Goal: Task Accomplishment & Management: Use online tool/utility

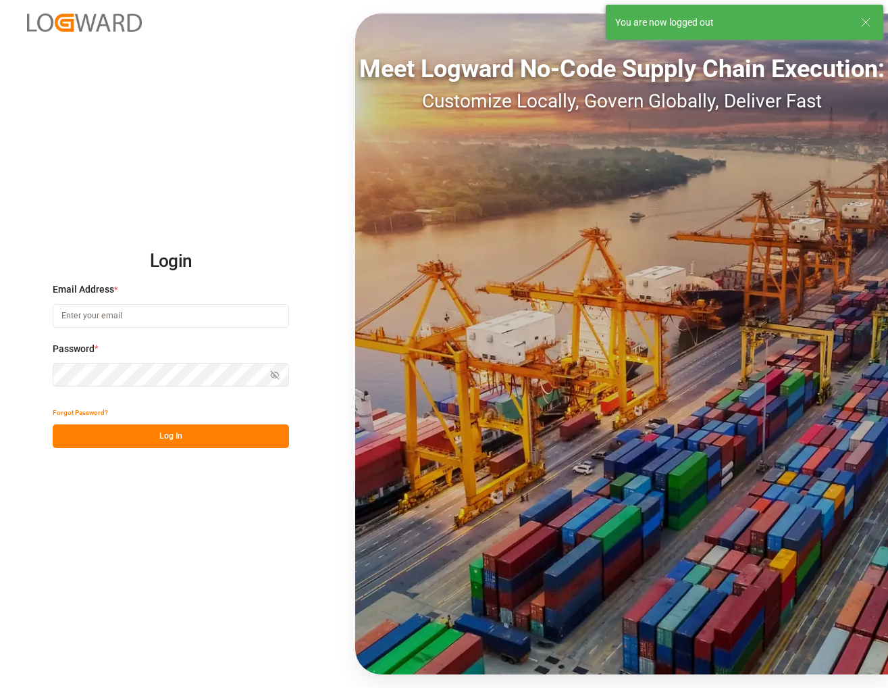
type input "[PERSON_NAME][EMAIL_ADDRESS][PERSON_NAME][DOMAIN_NAME]"
click at [178, 440] on button "Log In" at bounding box center [171, 436] width 236 height 24
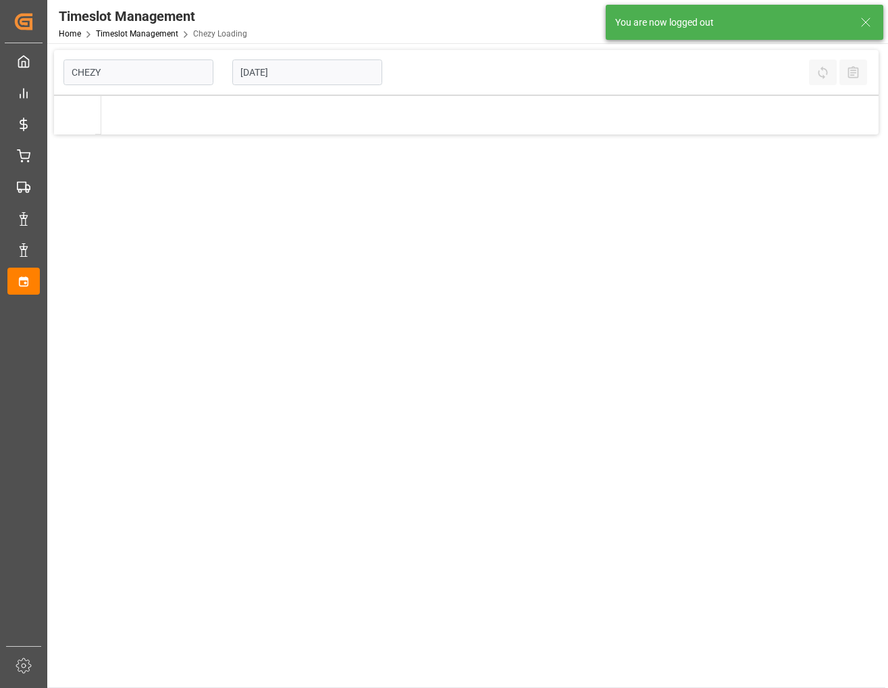
type input "Chezy Loading"
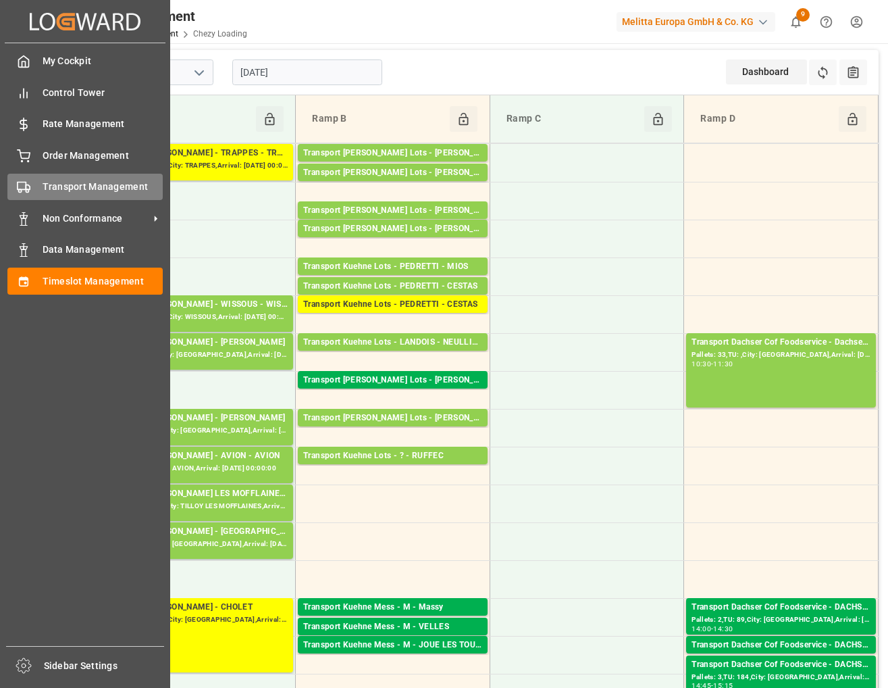
click at [32, 186] on div "Transport Management Transport Management" at bounding box center [84, 187] width 155 height 26
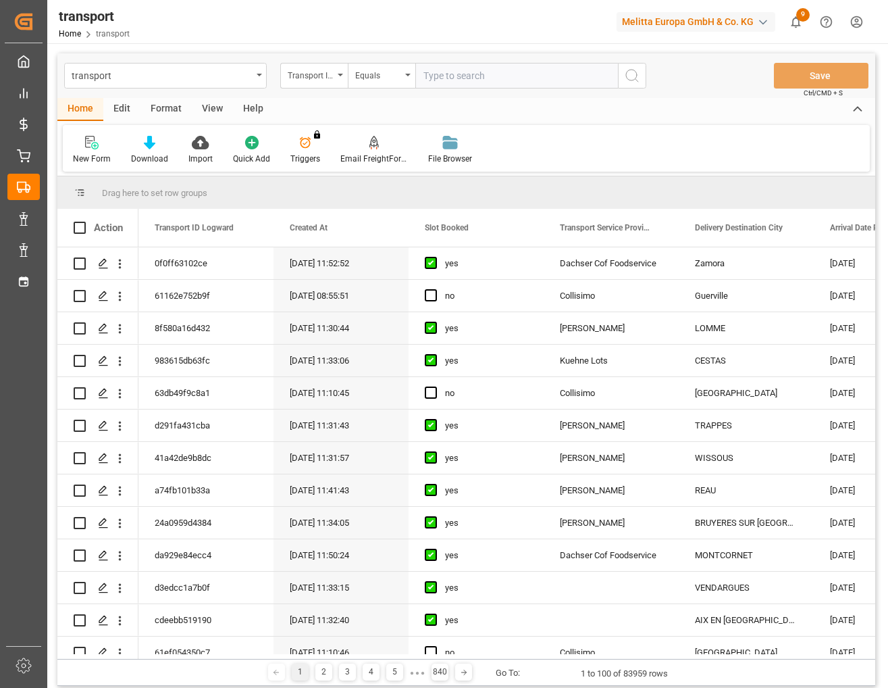
click at [338, 80] on div "Transport ID Logward" at bounding box center [314, 76] width 68 height 26
type input "loadi"
click at [355, 168] on div "Loading Date Actual" at bounding box center [381, 166] width 201 height 28
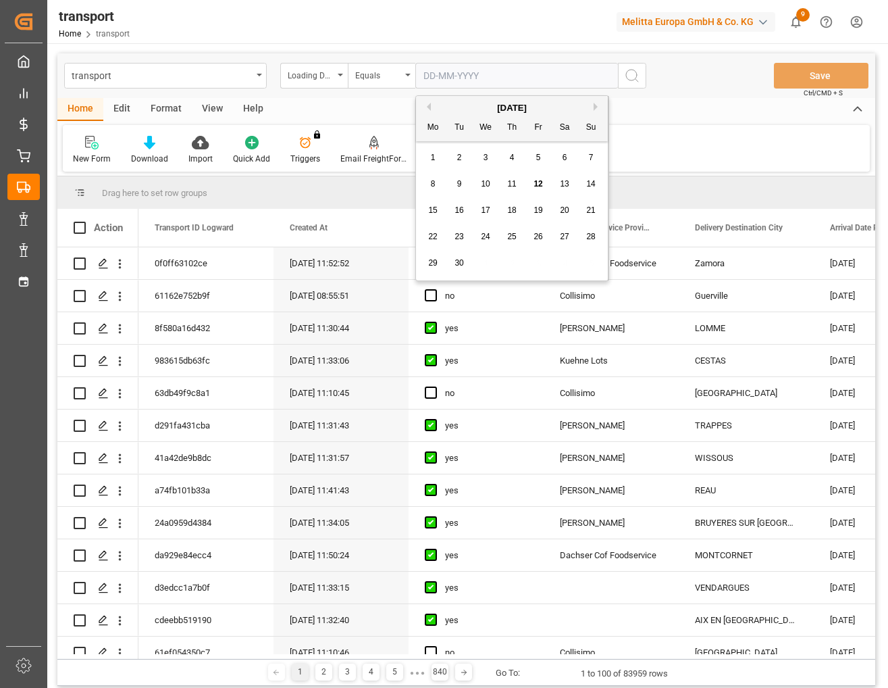
click at [465, 72] on input "text" at bounding box center [516, 76] width 203 height 26
click at [490, 182] on div "10" at bounding box center [486, 184] width 17 height 16
type input "[DATE]"
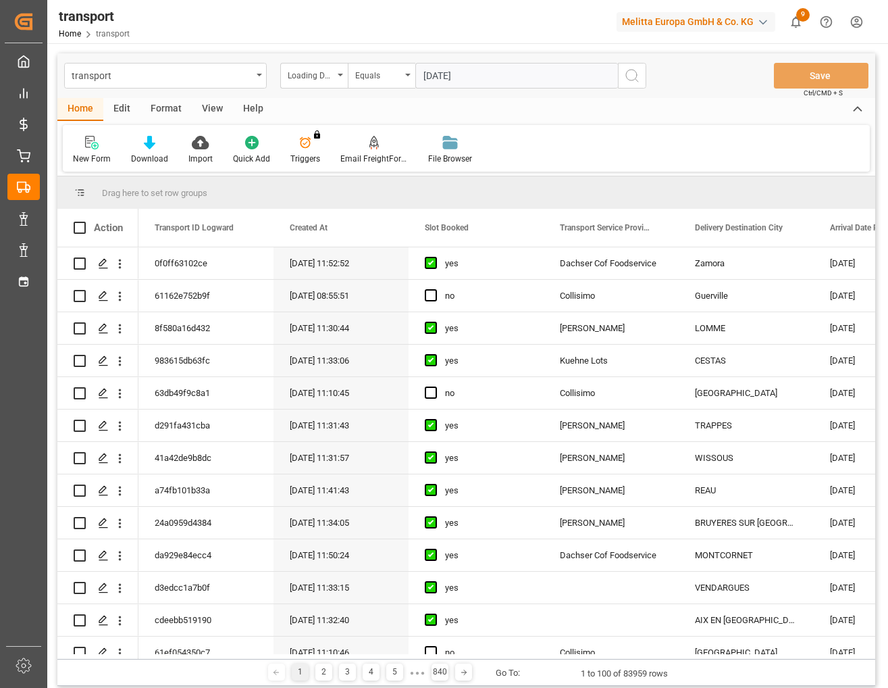
click at [633, 78] on icon "search button" at bounding box center [632, 76] width 16 height 16
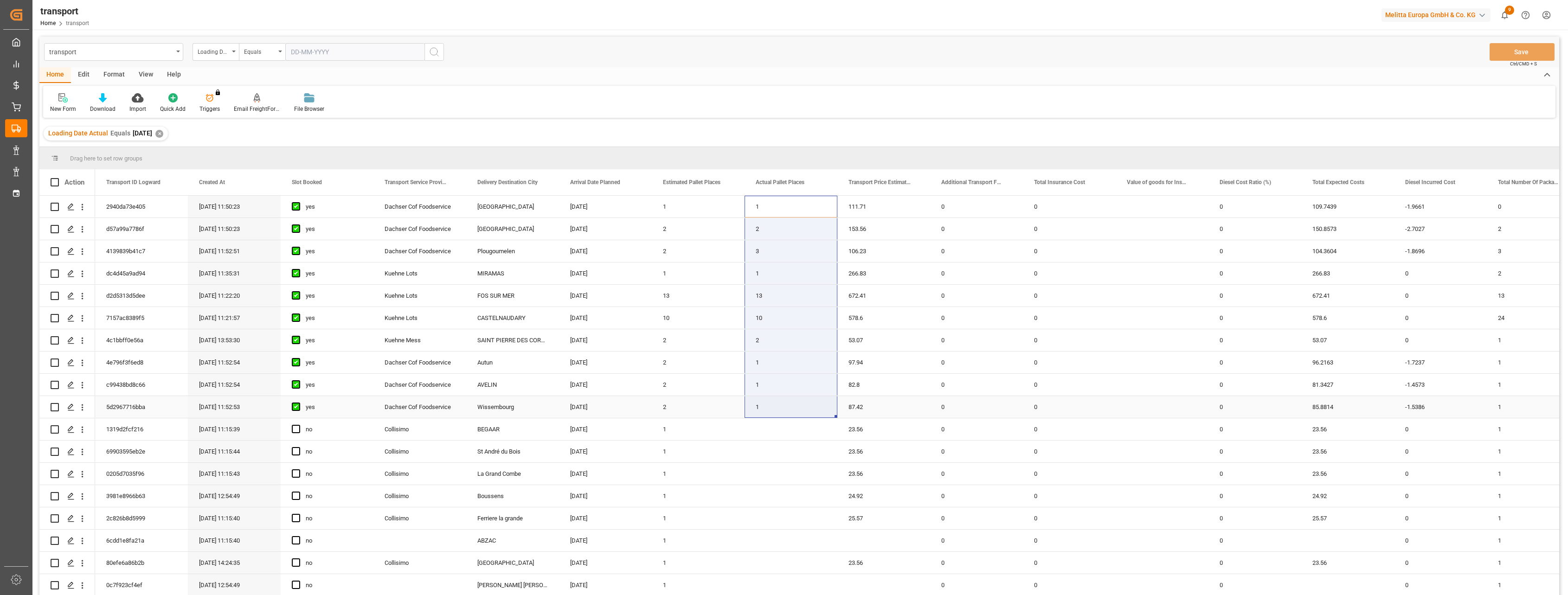
drag, startPoint x: 780, startPoint y: 203, endPoint x: 799, endPoint y: 404, distance: 201.9
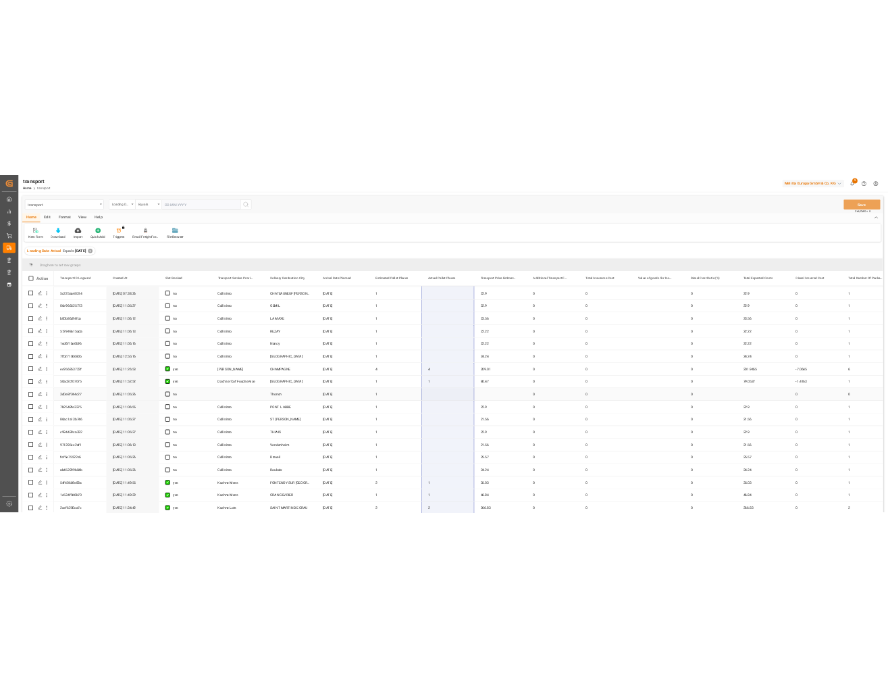
scroll to position [1814, 0]
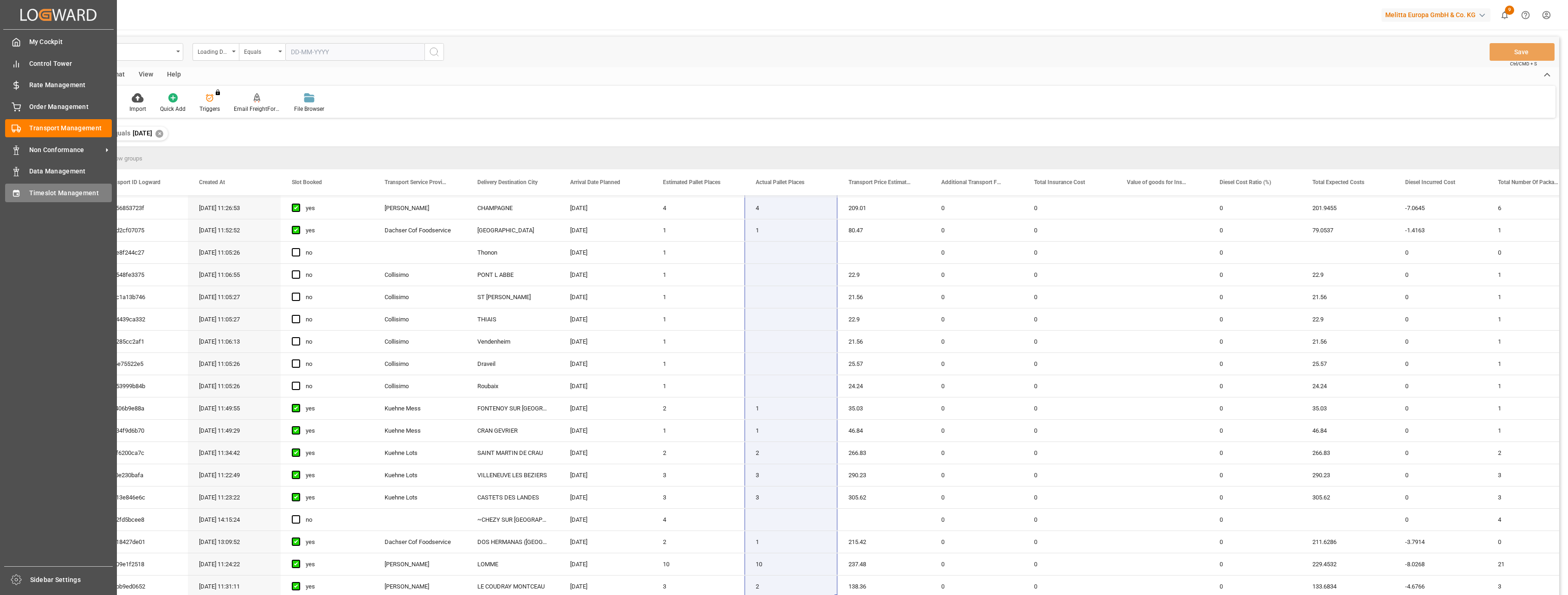
click at [16, 187] on div "Timeslot Management Timeslot Management" at bounding box center [58, 192] width 106 height 18
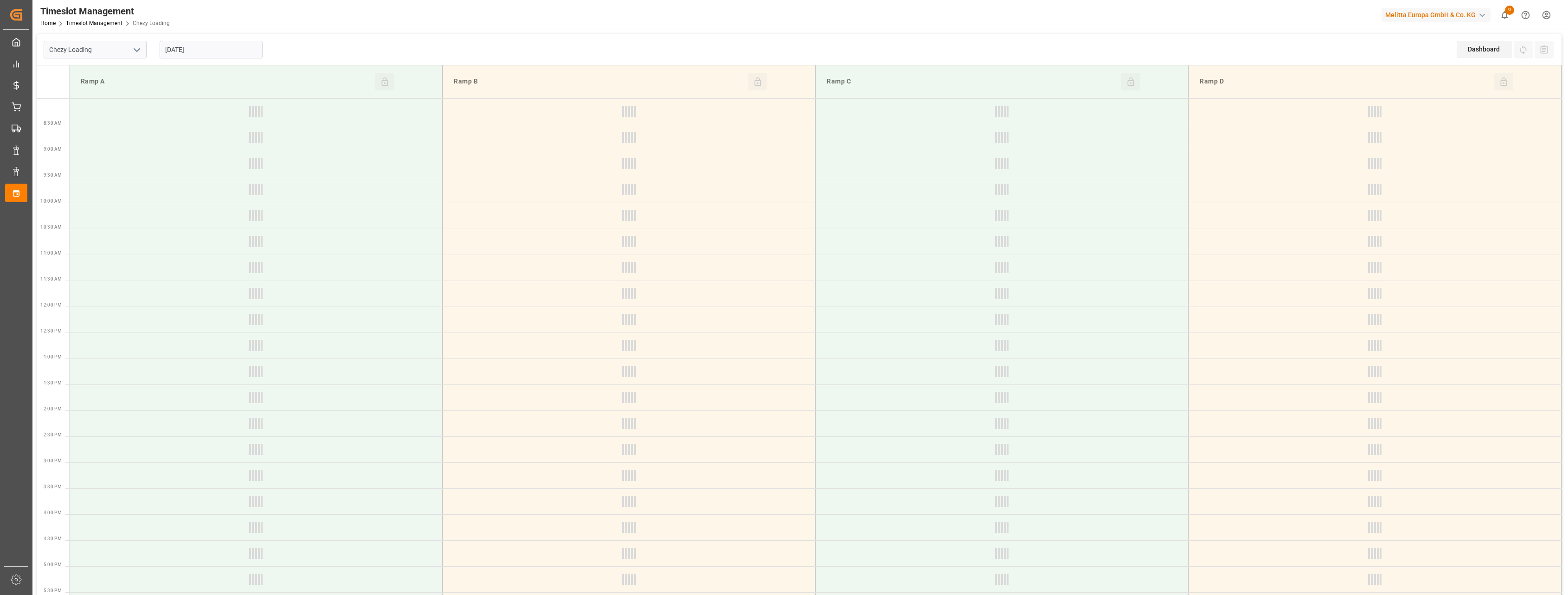
click at [218, 50] on input "[DATE]" at bounding box center [211, 49] width 103 height 18
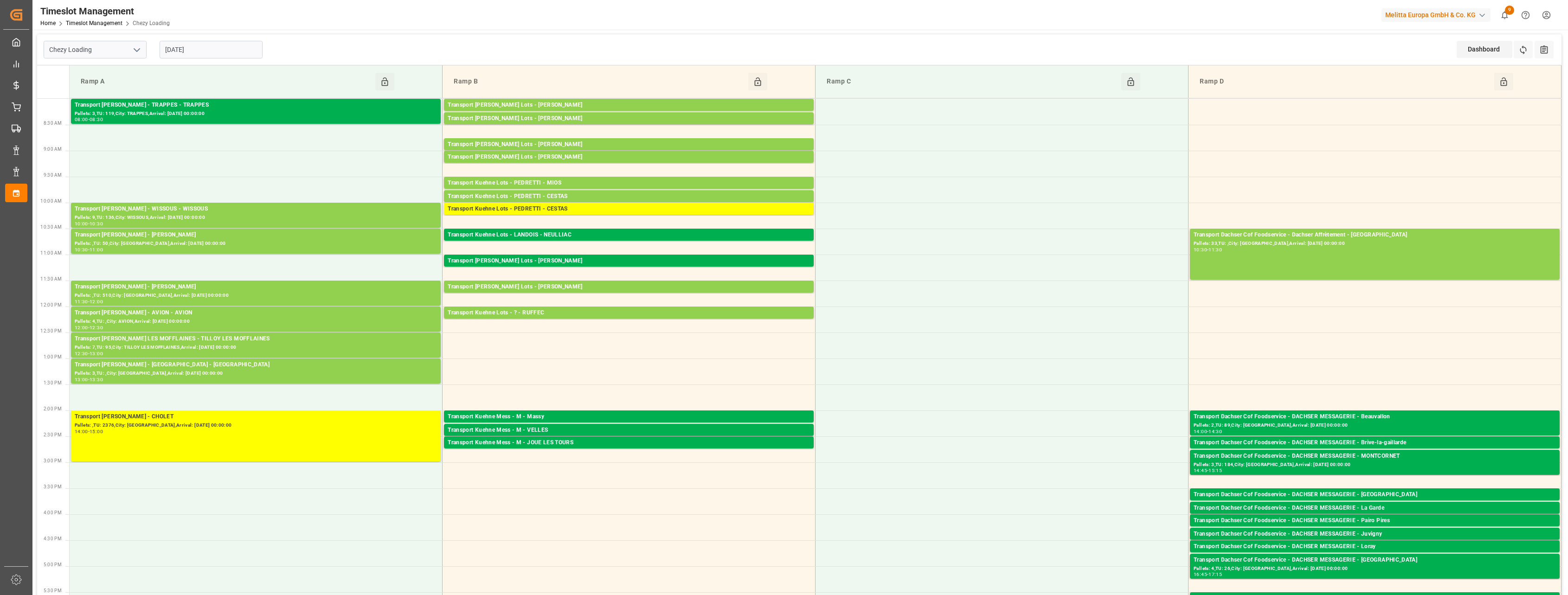
click at [132, 51] on icon "open menu" at bounding box center [137, 50] width 11 height 11
click at [106, 90] on div "Chezy Unloading" at bounding box center [95, 91] width 102 height 21
type input "Chezy Unloading"
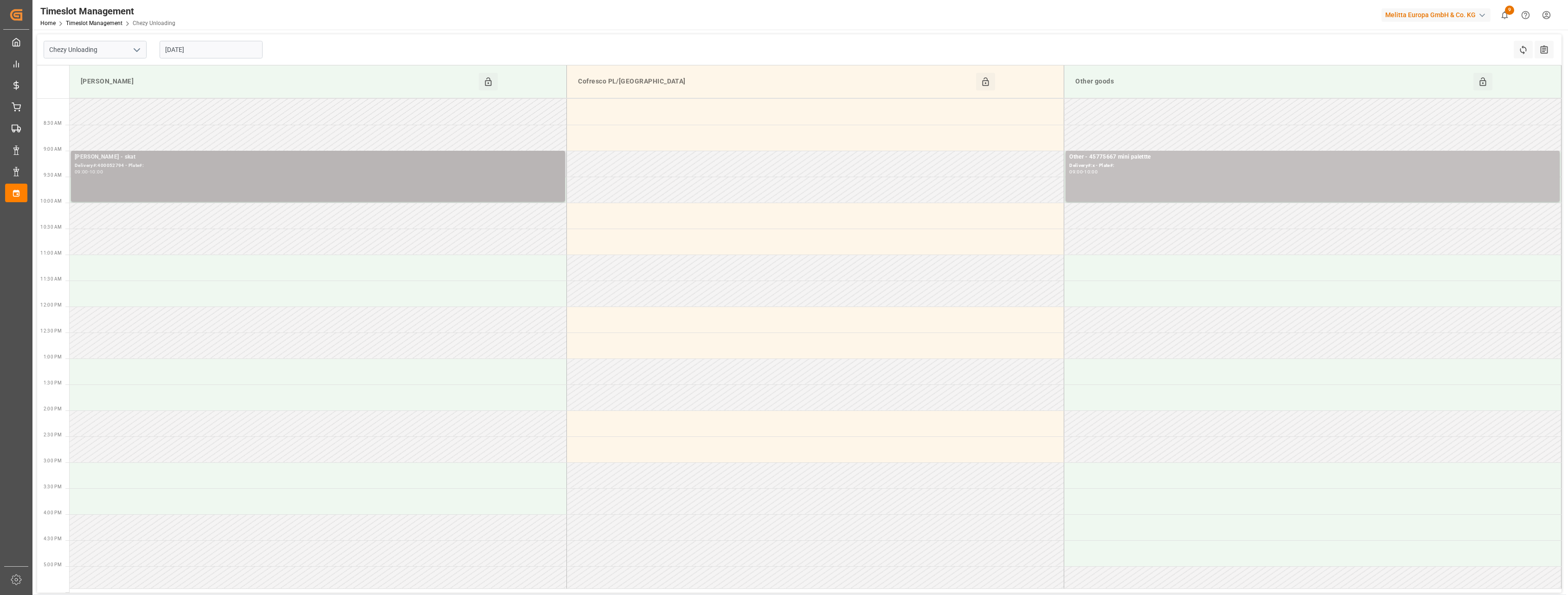
click at [186, 163] on div "Delivery#:400052794 - Plate#:" at bounding box center [318, 165] width 487 height 8
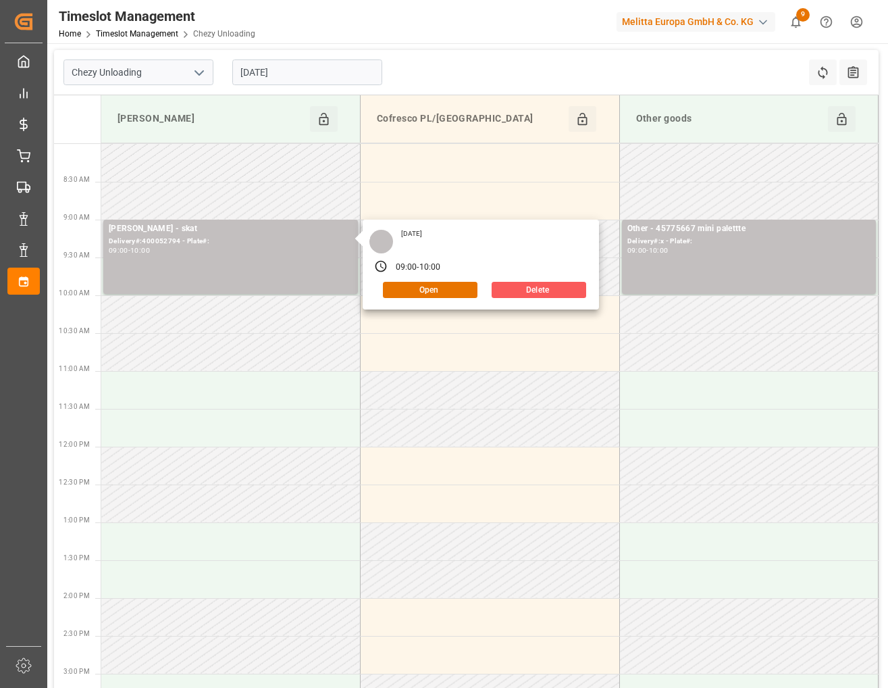
click at [536, 293] on button "Delete" at bounding box center [539, 290] width 95 height 16
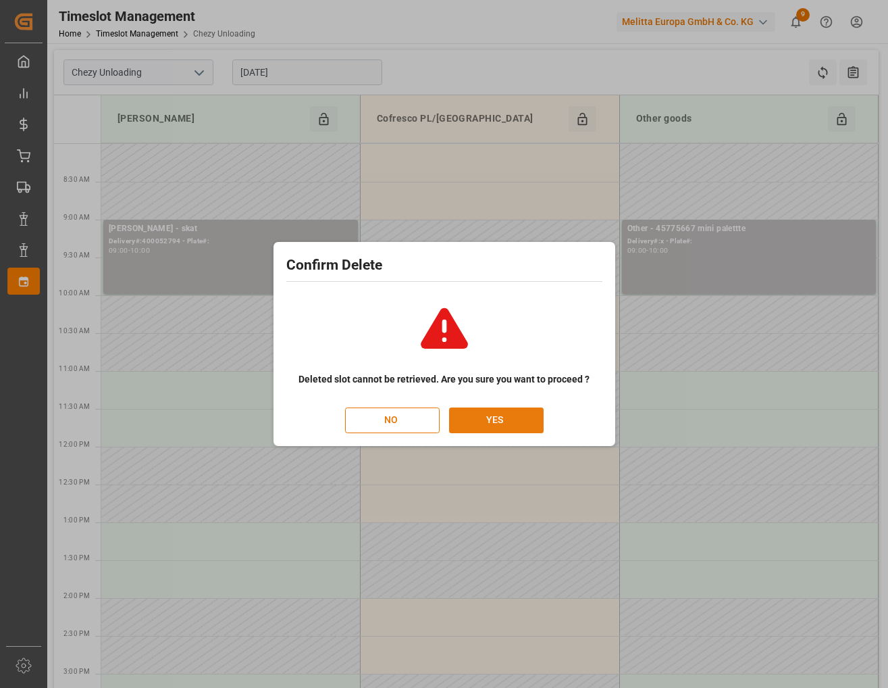
click at [497, 421] on button "YES" at bounding box center [496, 420] width 95 height 26
